Goal: Task Accomplishment & Management: Manage account settings

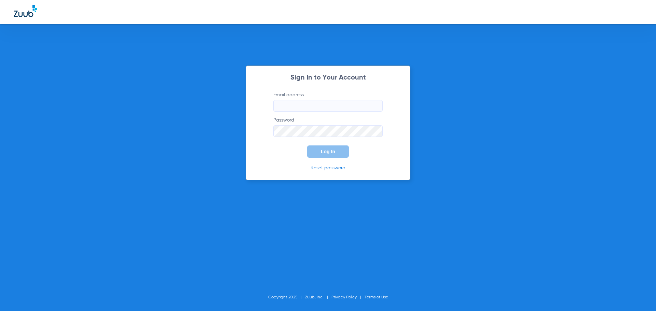
click at [342, 109] on input "Email address" at bounding box center [327, 106] width 109 height 12
type input "[EMAIL_ADDRESS][DOMAIN_NAME]"
click at [307, 146] on button "Log In" at bounding box center [328, 152] width 42 height 12
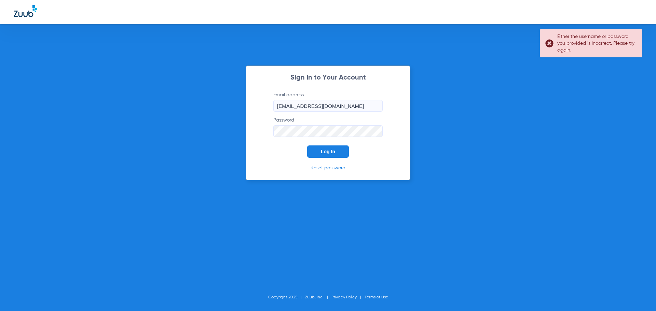
click at [252, 138] on div "Sign In to Your Account Email address [EMAIL_ADDRESS][DOMAIN_NAME] Password Log…" at bounding box center [328, 123] width 165 height 115
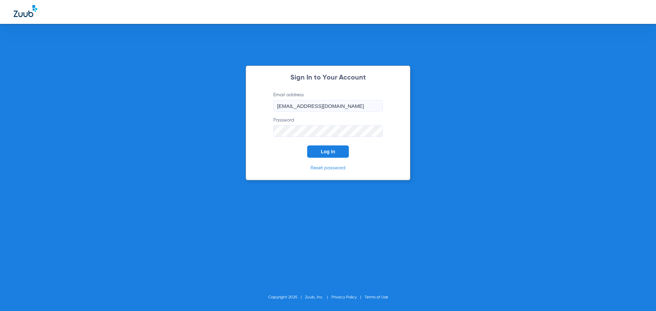
click at [307, 146] on button "Log In" at bounding box center [328, 152] width 42 height 12
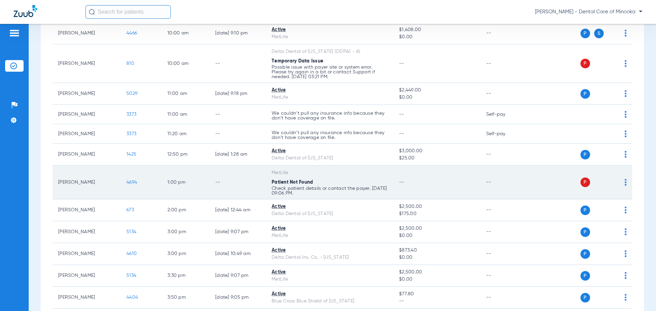
scroll to position [239, 0]
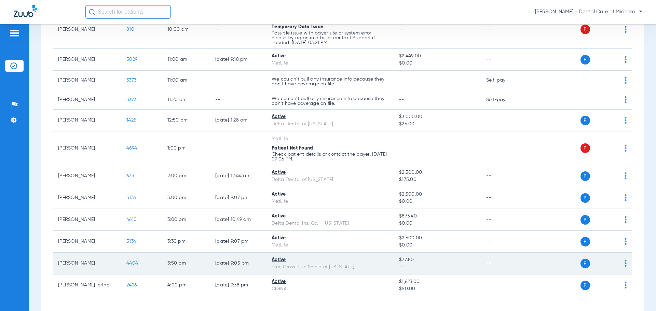
click at [582, 263] on span "P" at bounding box center [585, 264] width 10 height 10
click at [581, 263] on span "P" at bounding box center [585, 264] width 10 height 10
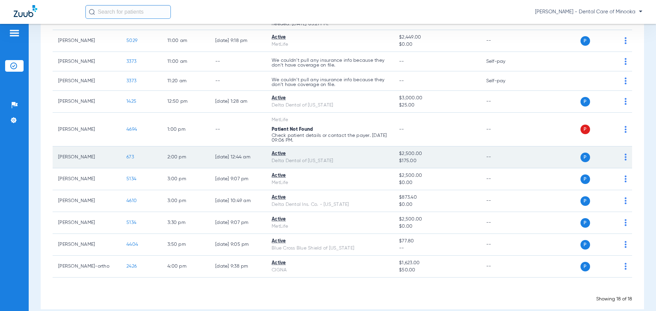
scroll to position [268, 0]
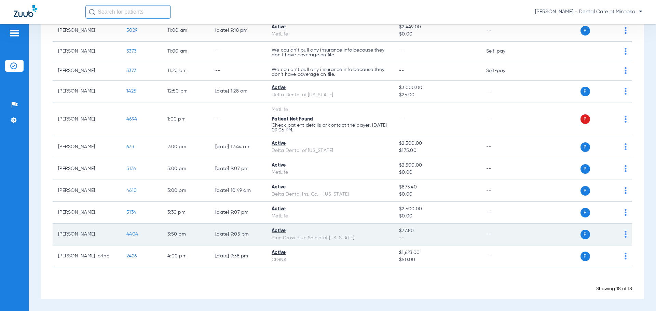
click at [82, 233] on td "[PERSON_NAME]" at bounding box center [87, 235] width 68 height 22
drag, startPoint x: 283, startPoint y: 234, endPoint x: 287, endPoint y: 235, distance: 4.5
click at [285, 235] on td "Active Blue Cross Blue Shield of [US_STATE]" at bounding box center [329, 235] width 127 height 22
click at [625, 233] on img at bounding box center [626, 234] width 2 height 7
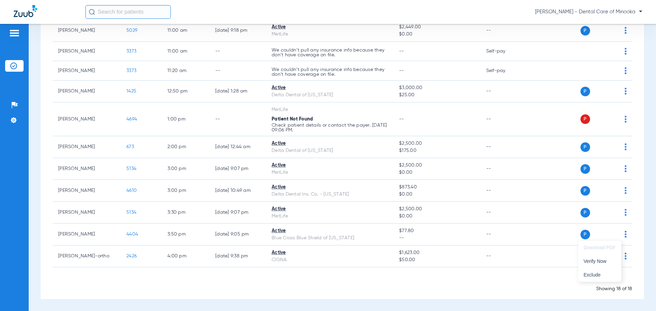
click at [576, 232] on div at bounding box center [328, 155] width 656 height 311
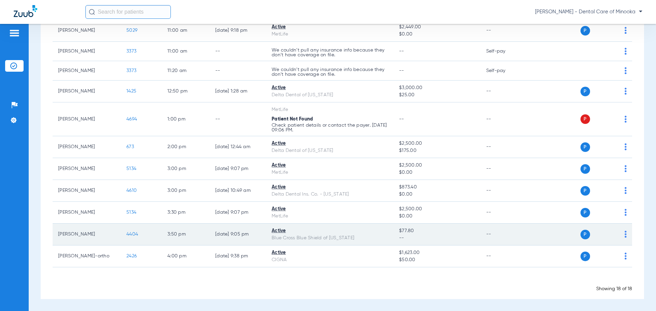
click at [527, 232] on div "P S" at bounding box center [577, 235] width 100 height 10
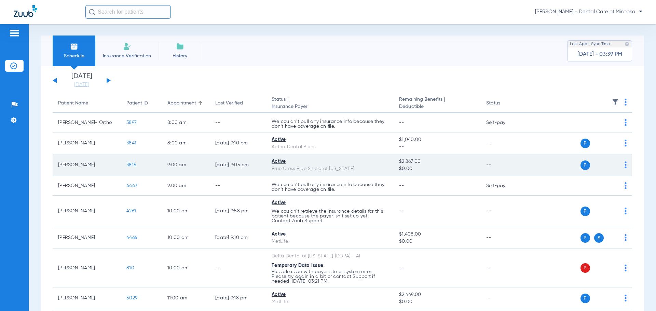
scroll to position [0, 0]
